Goal: Task Accomplishment & Management: Manage account settings

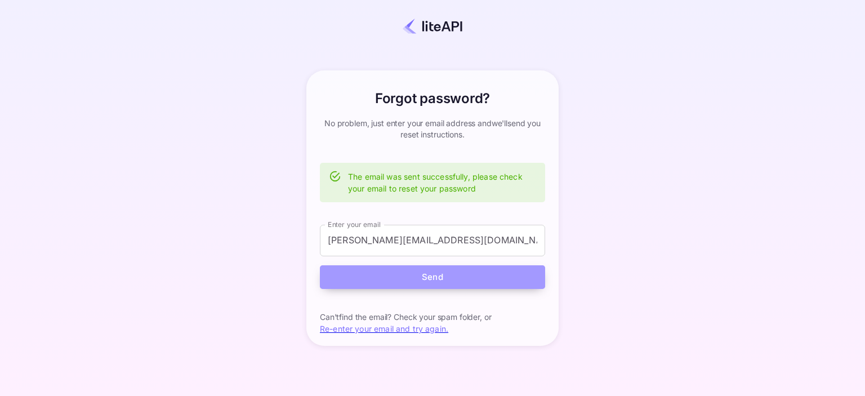
click at [383, 274] on button "Send" at bounding box center [432, 277] width 225 height 24
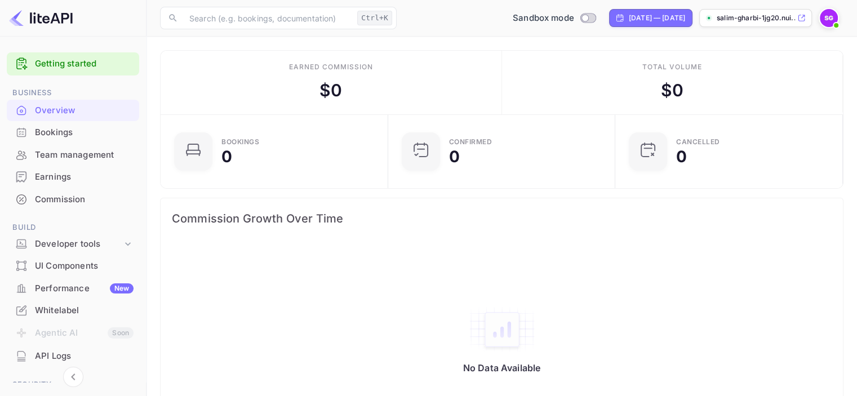
click at [74, 116] on div "Overview" at bounding box center [84, 110] width 99 height 13
click at [57, 130] on div "Bookings" at bounding box center [84, 132] width 99 height 13
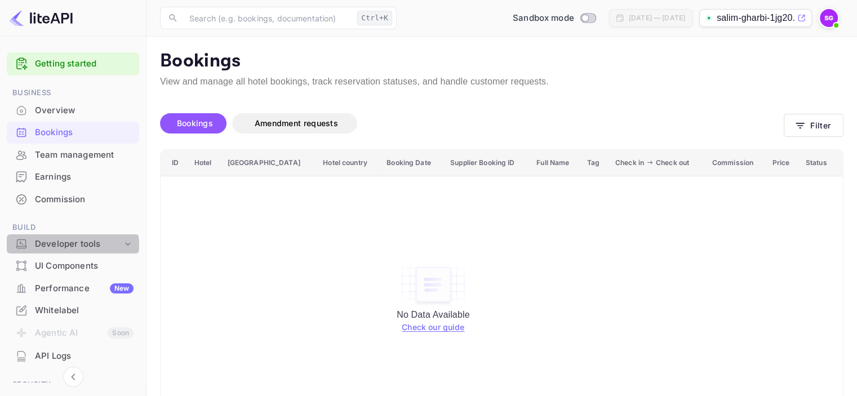
click at [72, 245] on div "Developer tools" at bounding box center [78, 244] width 87 height 13
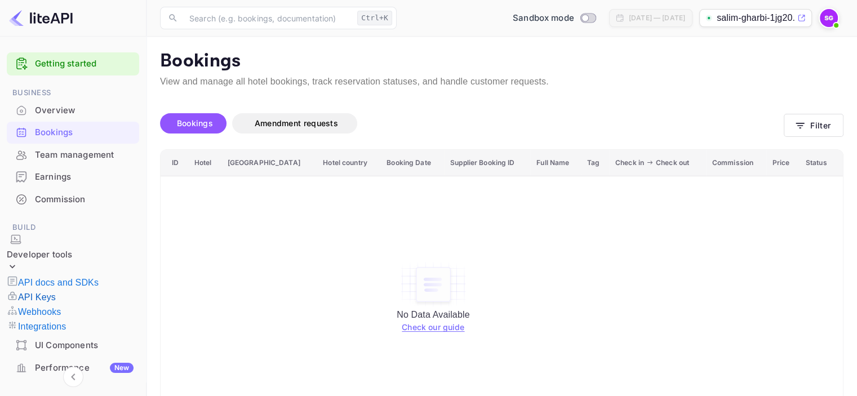
click at [56, 291] on p "API Keys" at bounding box center [37, 298] width 38 height 14
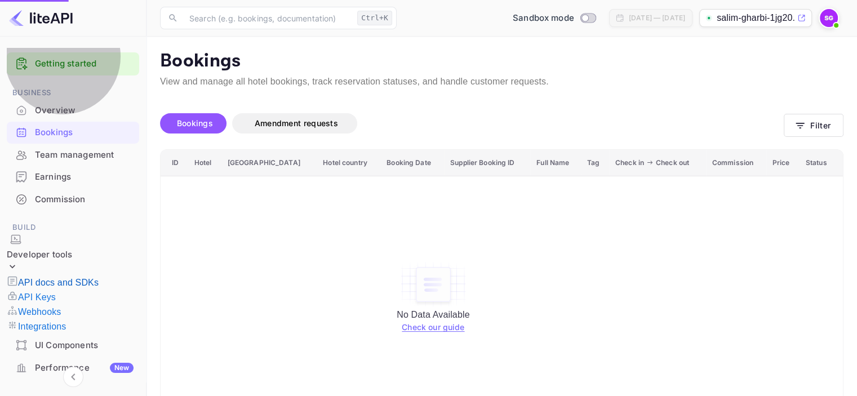
click at [76, 276] on p "API docs and SDKs" at bounding box center [58, 283] width 81 height 14
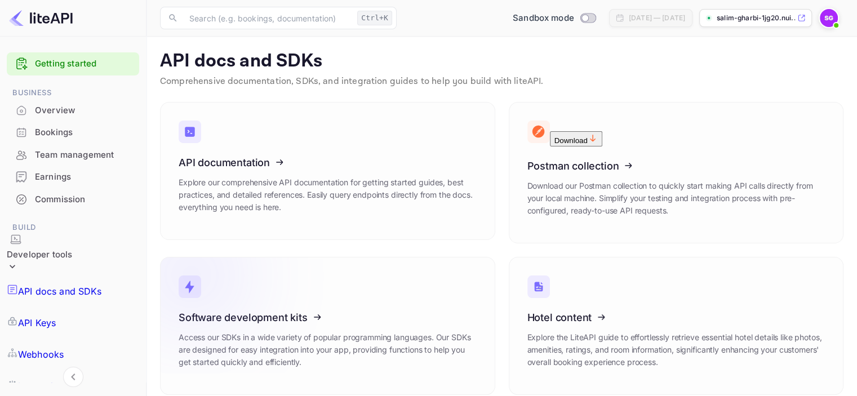
scroll to position [9, 0]
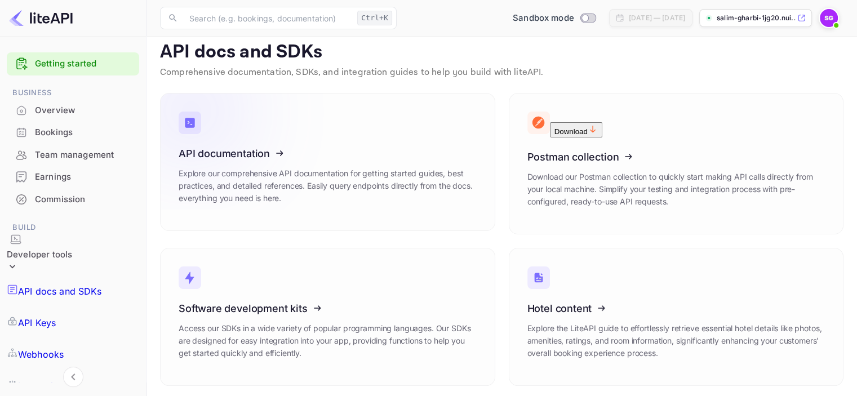
click at [251, 166] on icon at bounding box center [248, 152] width 175 height 116
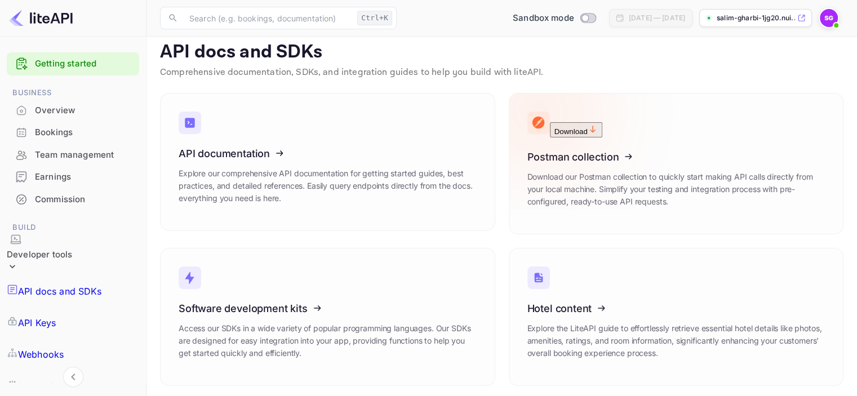
click at [570, 153] on icon at bounding box center [596, 152] width 175 height 116
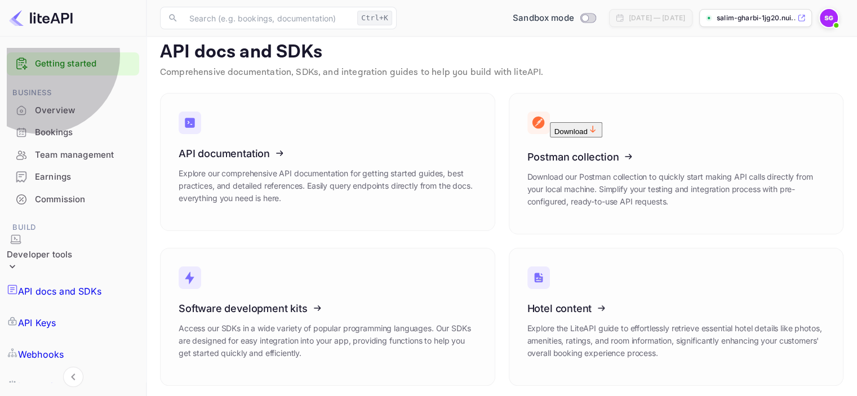
click at [55, 316] on p "API Keys" at bounding box center [37, 323] width 38 height 14
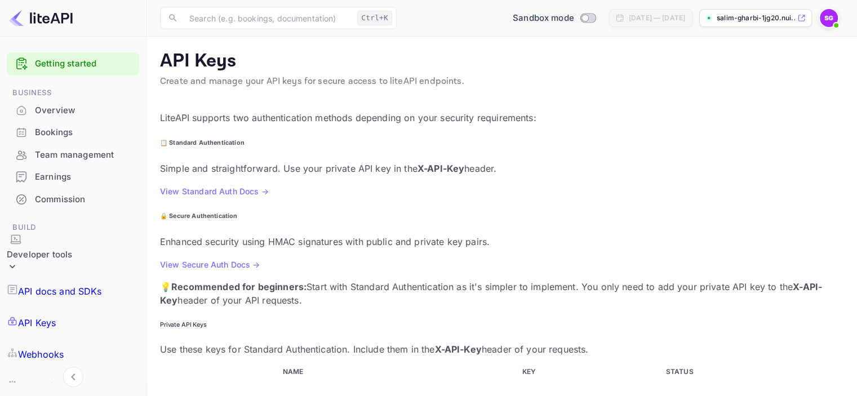
click at [64, 348] on p "Webhooks" at bounding box center [41, 355] width 46 height 14
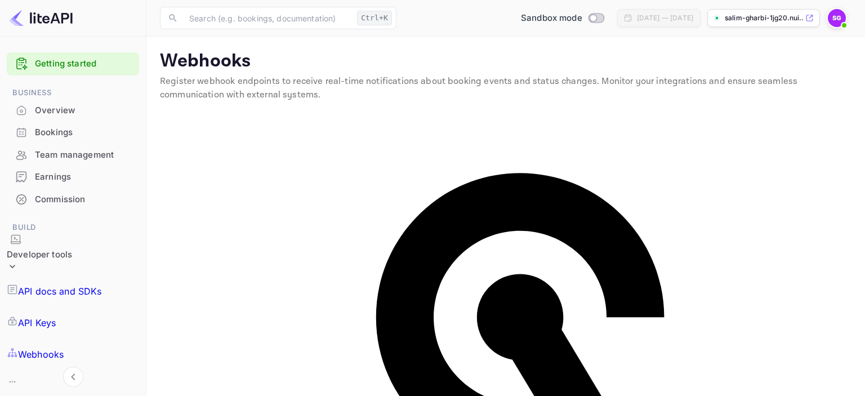
click at [74, 307] on link "API Keys" at bounding box center [73, 323] width 132 height 32
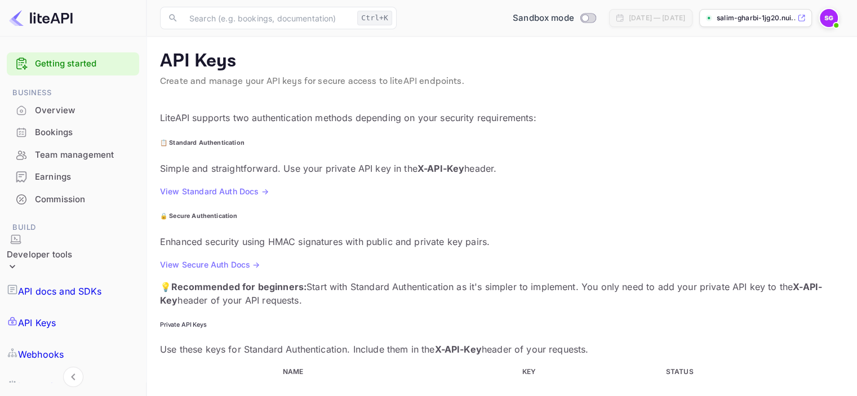
click at [81, 285] on p "API docs and SDKs" at bounding box center [60, 292] width 84 height 14
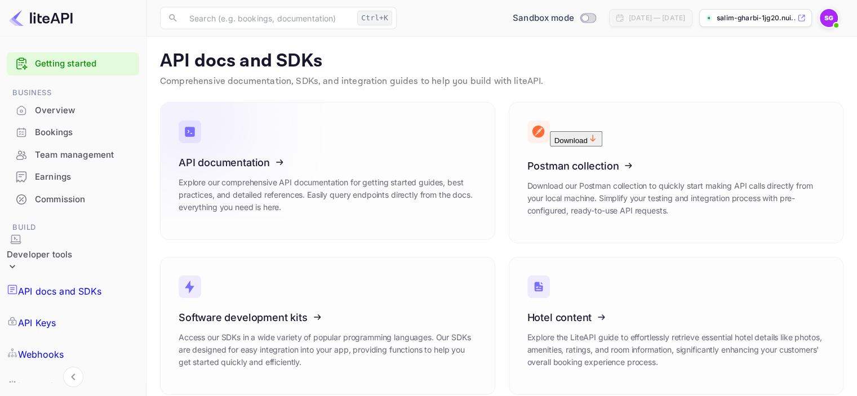
click at [229, 167] on icon at bounding box center [248, 161] width 175 height 116
click at [53, 316] on p "API Keys" at bounding box center [37, 323] width 38 height 14
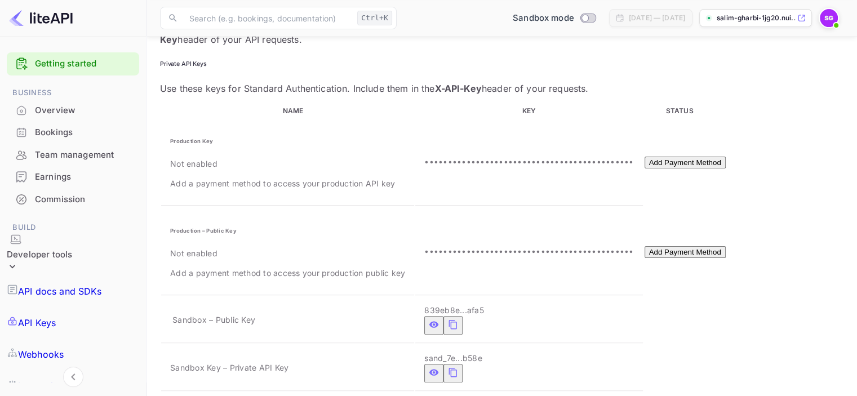
scroll to position [268, 0]
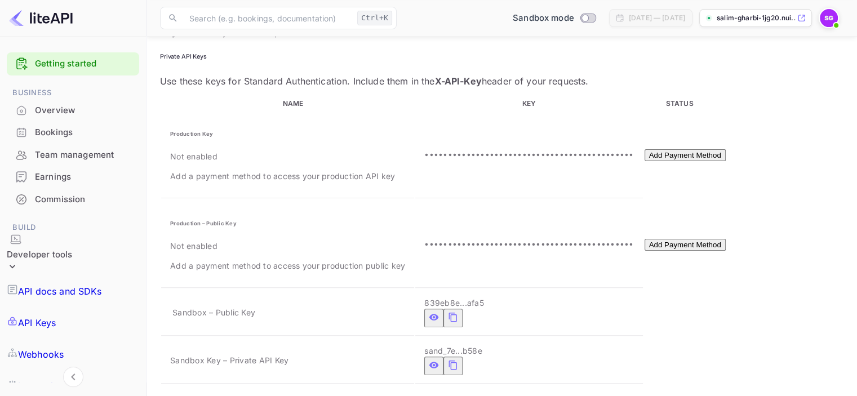
click at [448, 310] on icon "private api keys table" at bounding box center [453, 317] width 10 height 14
